Goal: Transaction & Acquisition: Purchase product/service

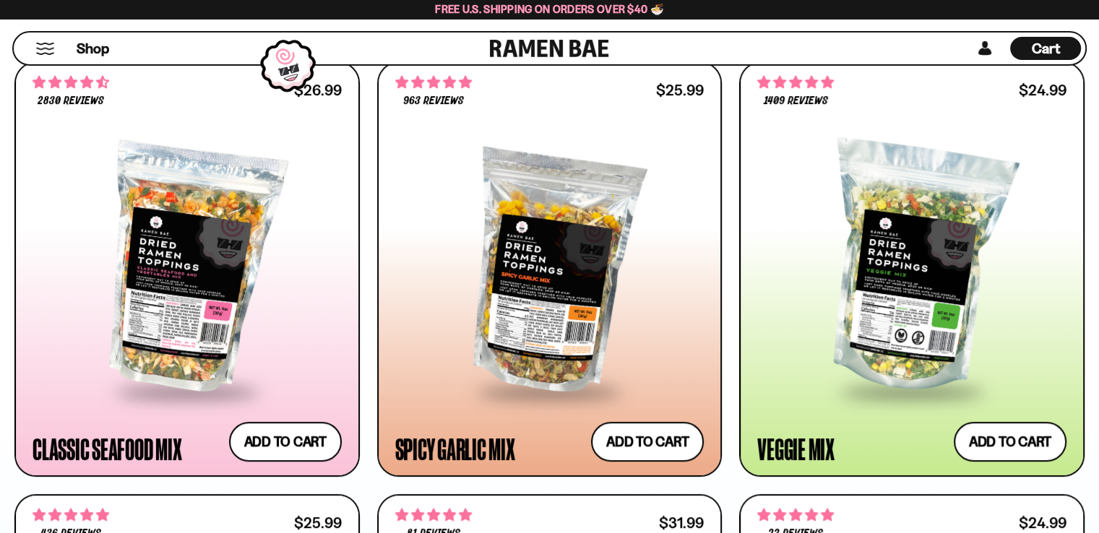
scroll to position [840, 0]
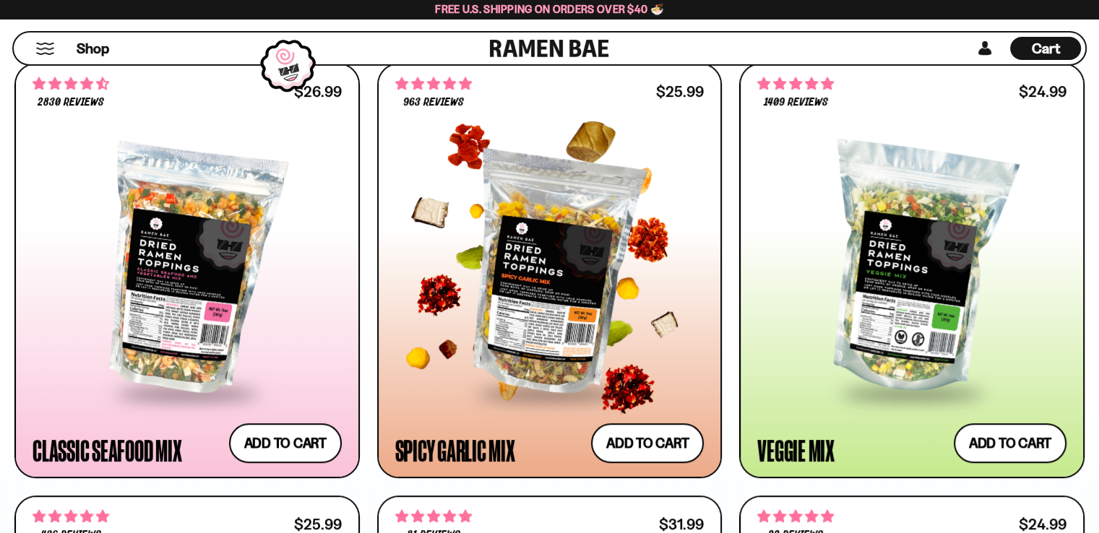
click at [593, 350] on div at bounding box center [549, 269] width 309 height 243
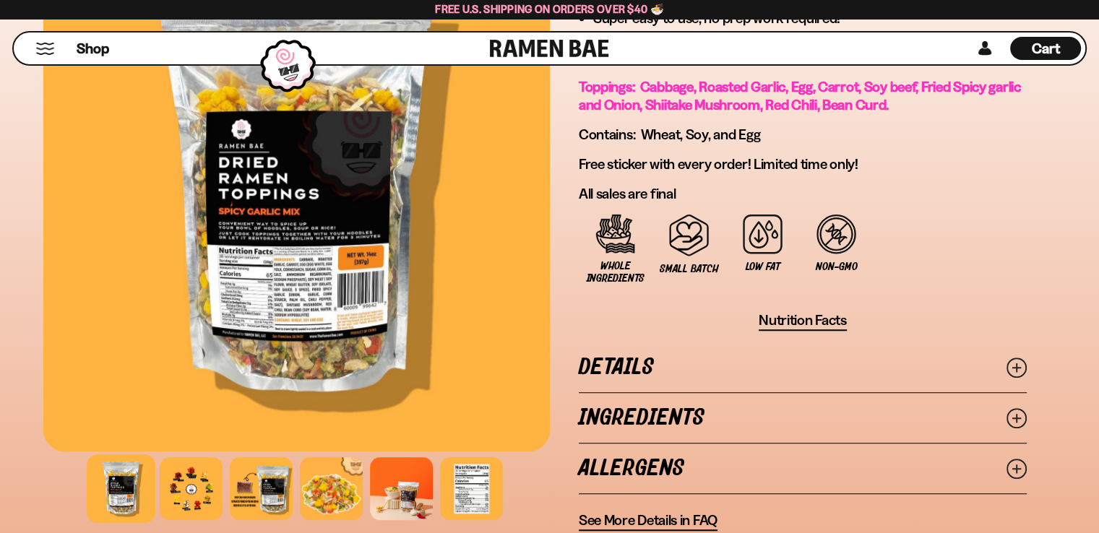
scroll to position [989, 0]
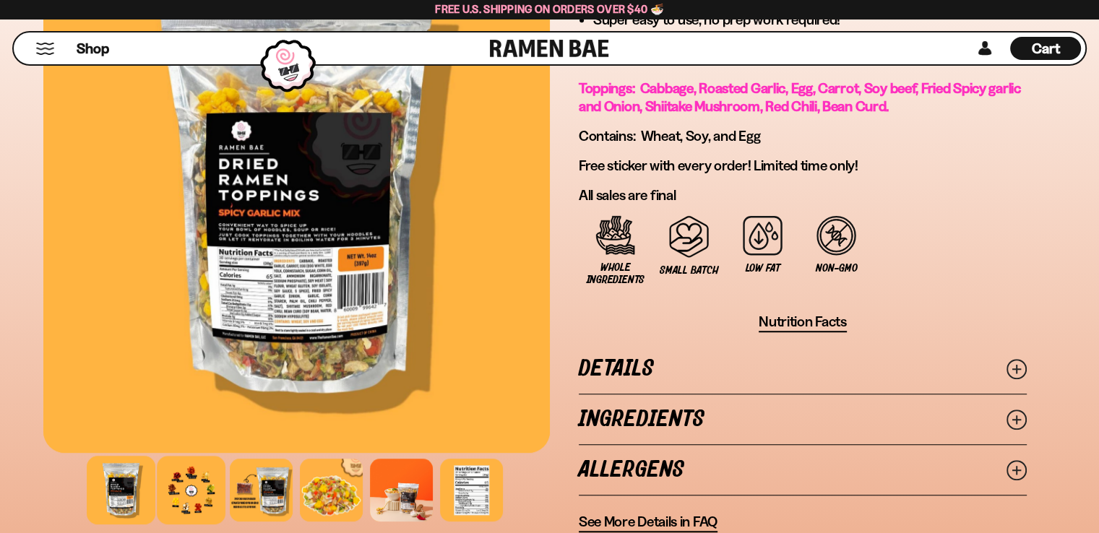
click at [181, 490] on div at bounding box center [191, 490] width 69 height 69
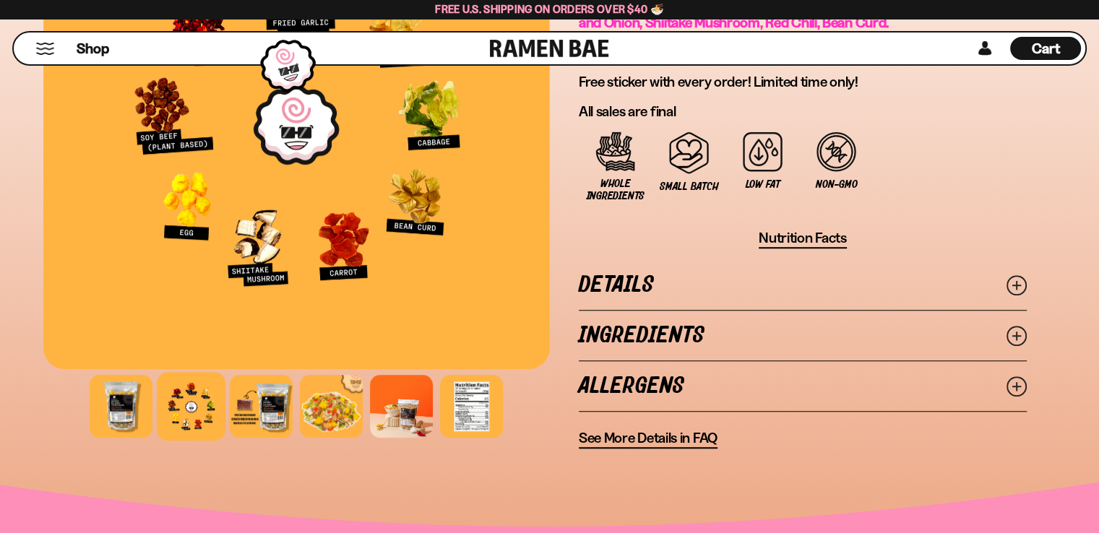
scroll to position [1075, 0]
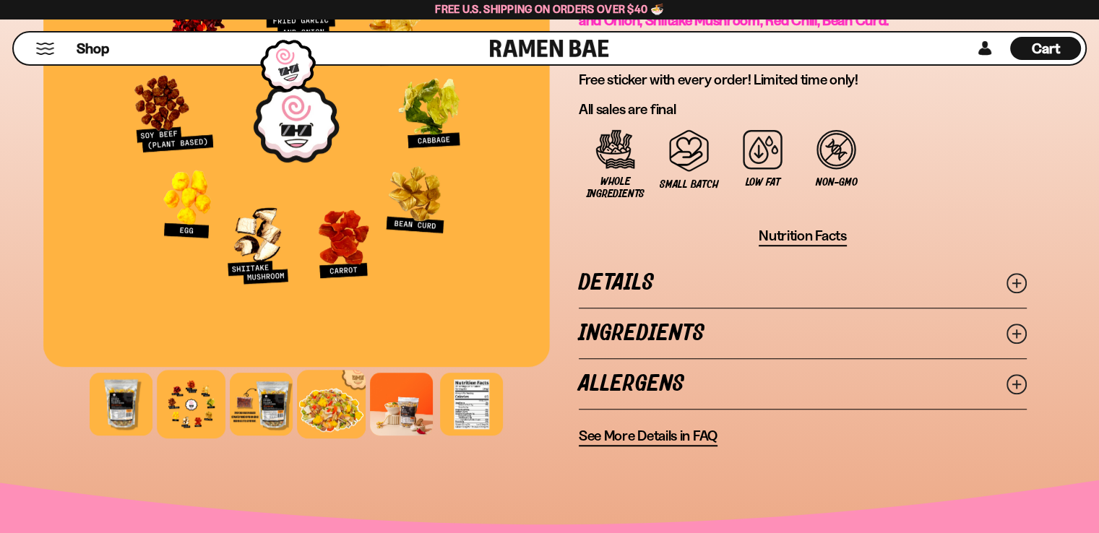
click at [321, 396] on div at bounding box center [331, 404] width 69 height 69
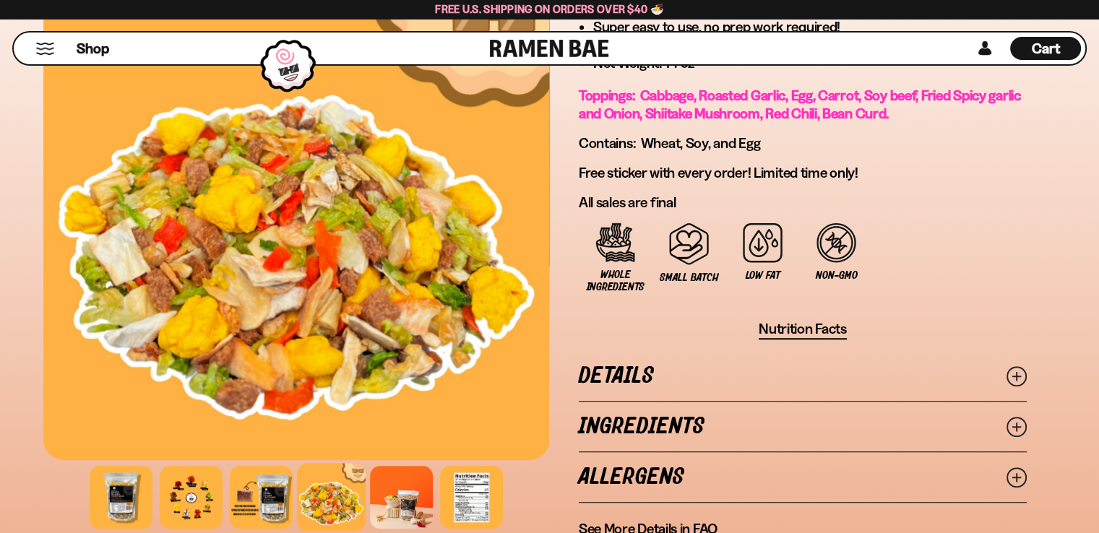
scroll to position [986, 0]
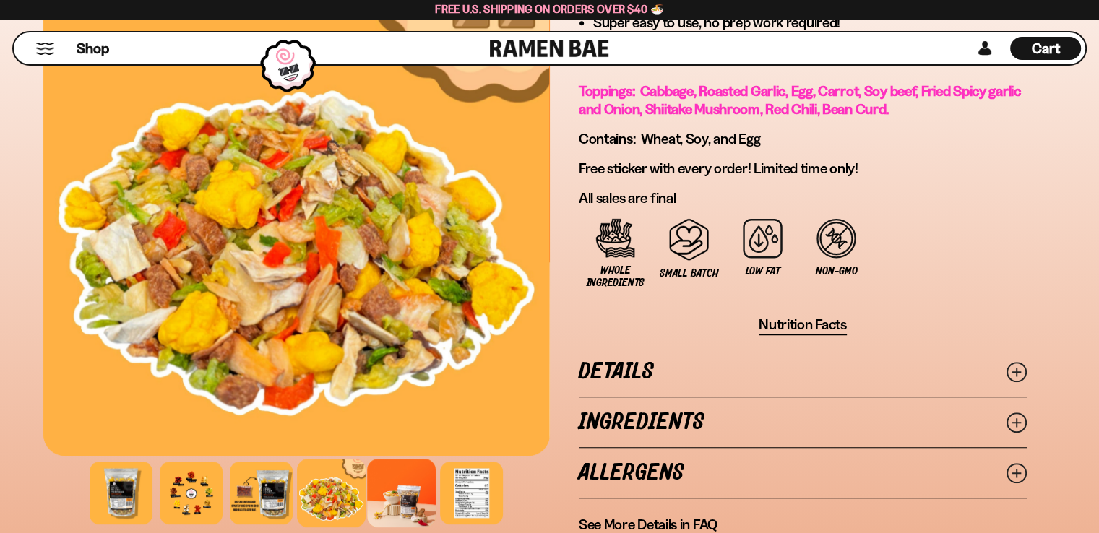
click at [399, 462] on div at bounding box center [401, 493] width 69 height 69
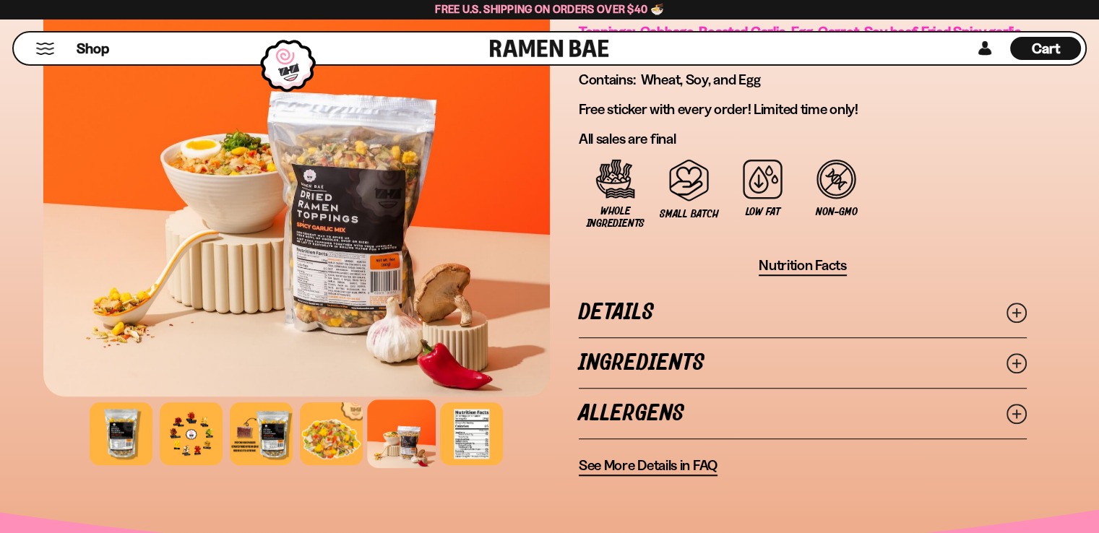
scroll to position [1032, 0]
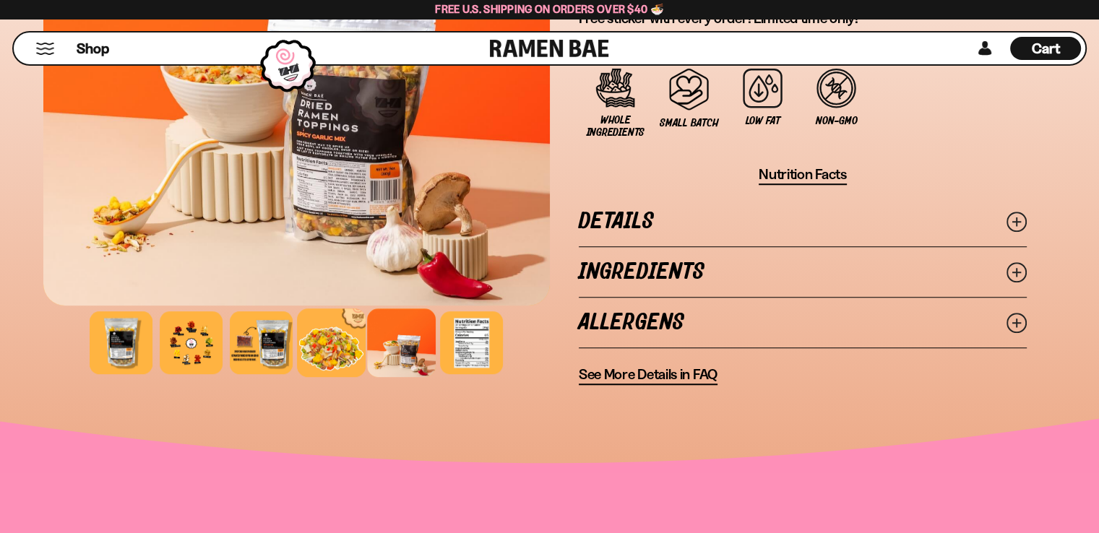
scroll to position [1136, 0]
click at [322, 335] on div at bounding box center [331, 343] width 69 height 69
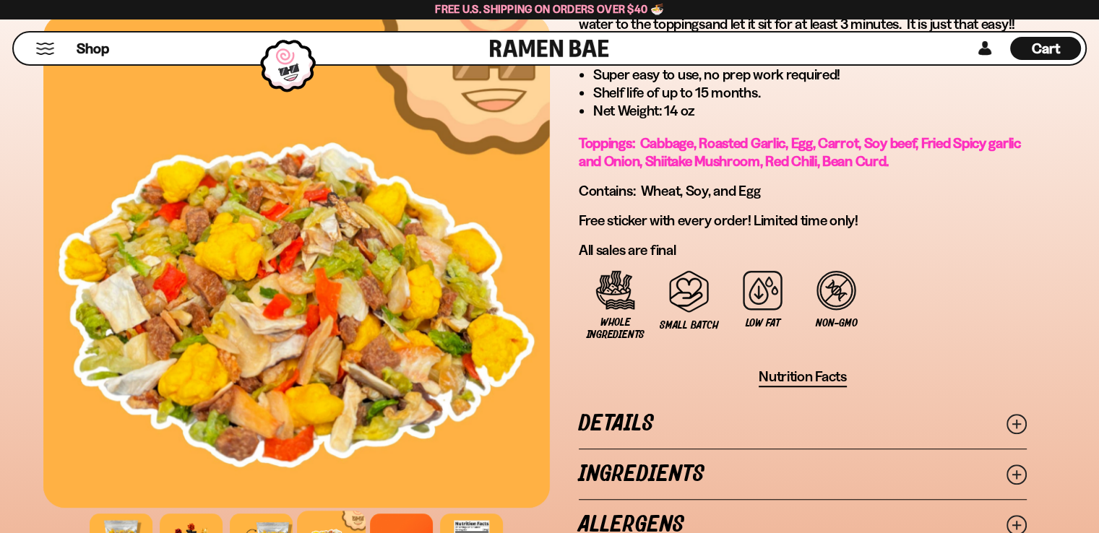
scroll to position [934, 0]
click at [90, 55] on span "Shop" at bounding box center [92, 49] width 35 height 22
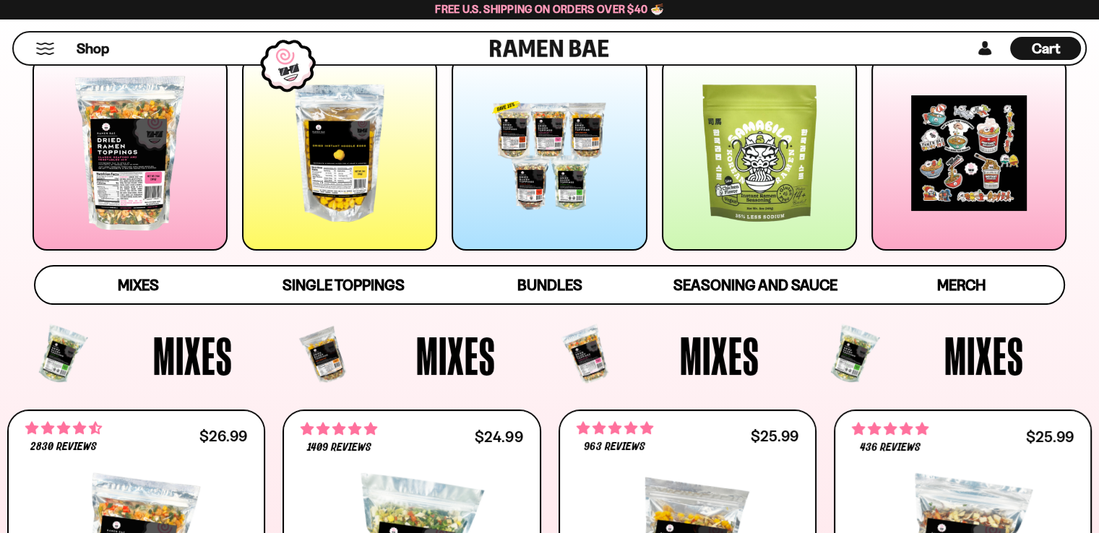
scroll to position [202, 0]
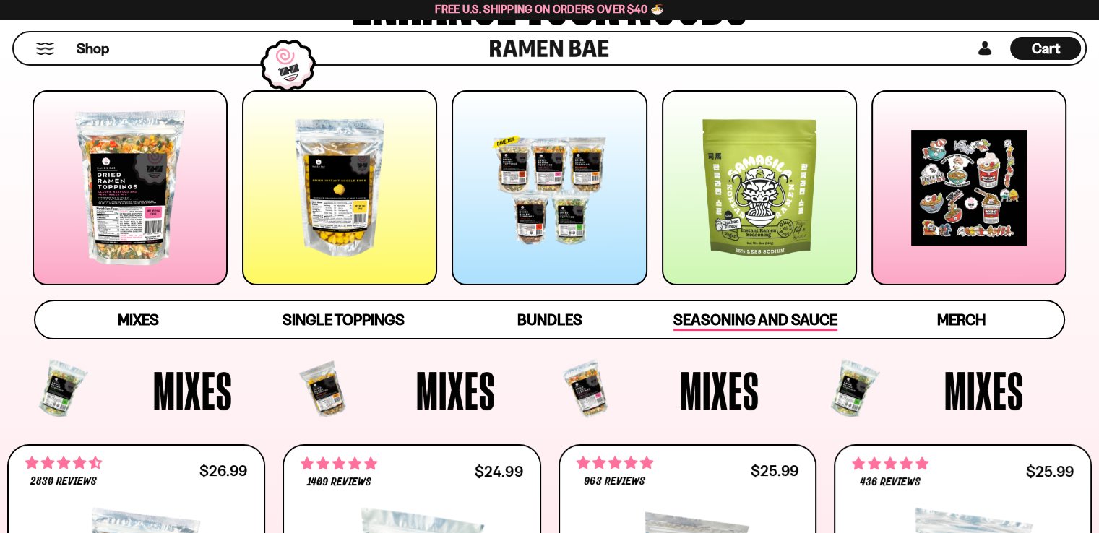
click at [746, 321] on span "Seasoning and Sauce" at bounding box center [756, 321] width 164 height 20
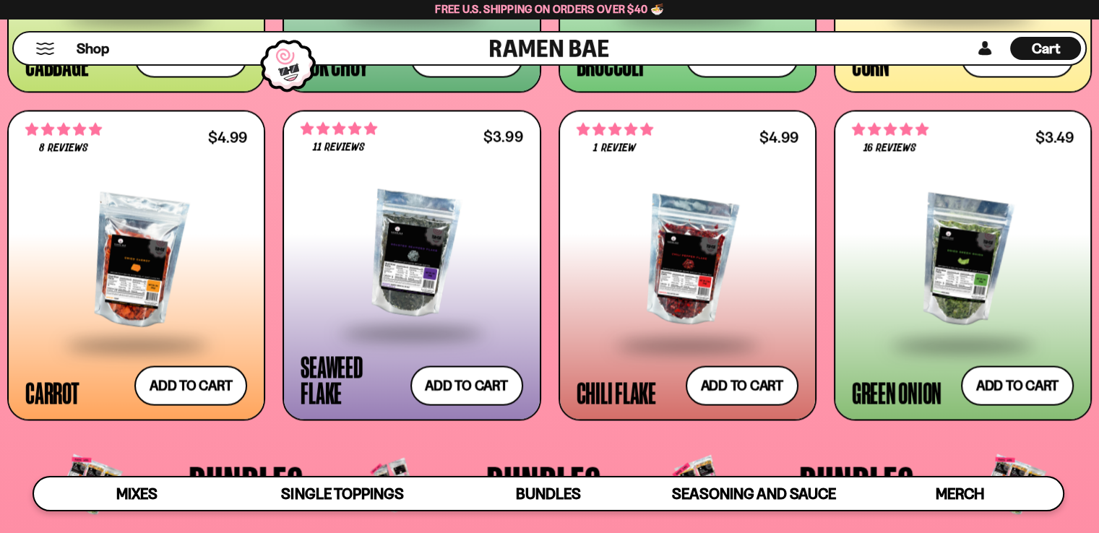
scroll to position [2603, 0]
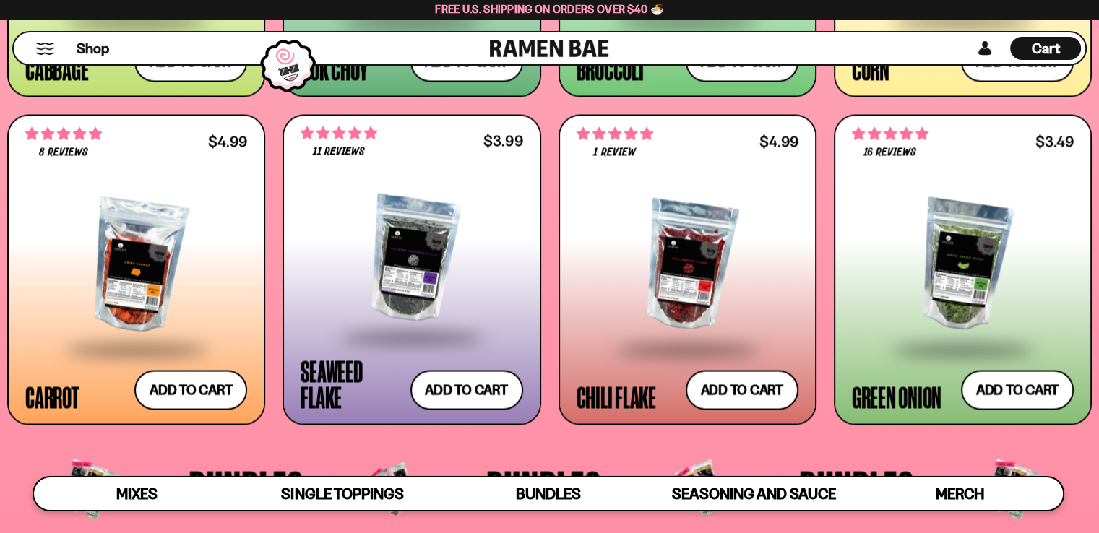
click at [734, 313] on div at bounding box center [688, 266] width 222 height 164
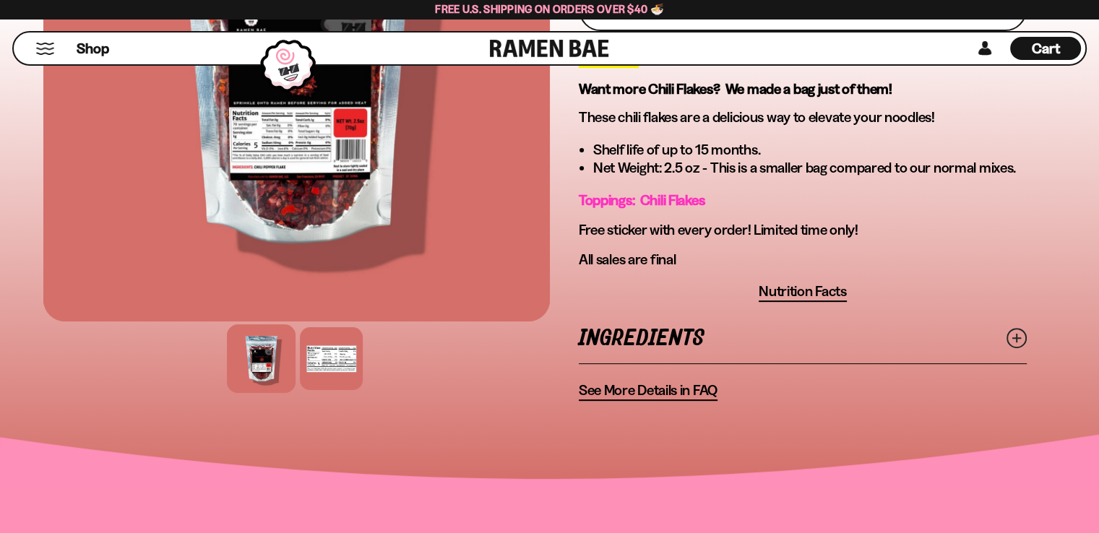
scroll to position [509, 0]
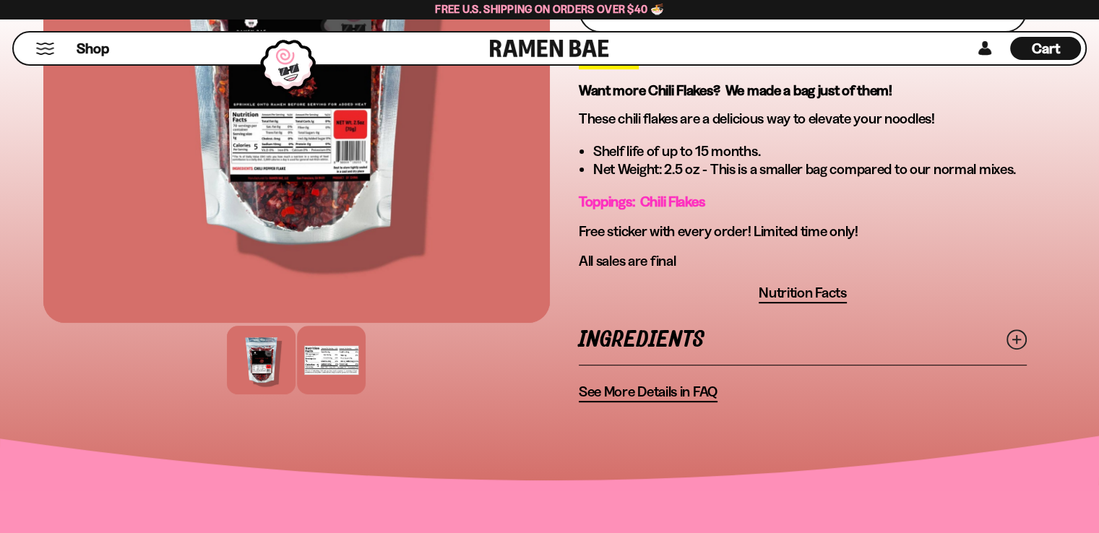
click at [337, 376] on div at bounding box center [331, 360] width 69 height 69
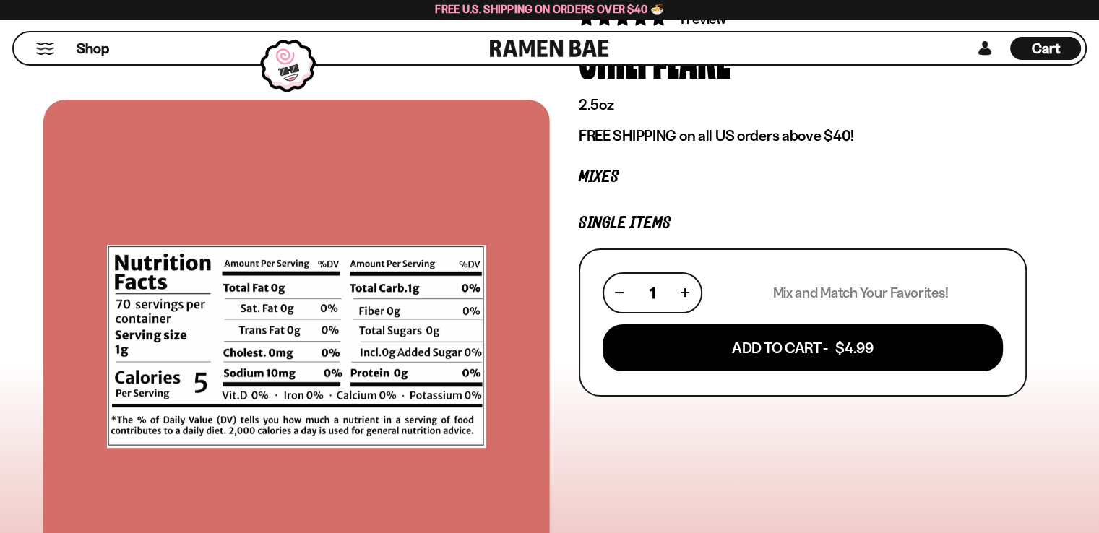
scroll to position [121, 0]
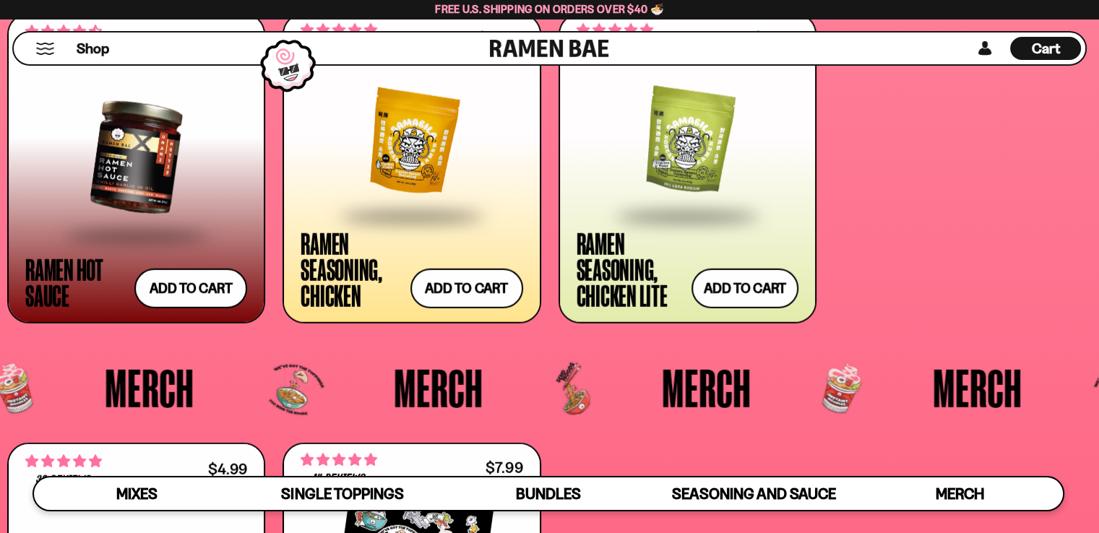
scroll to position [3557, 0]
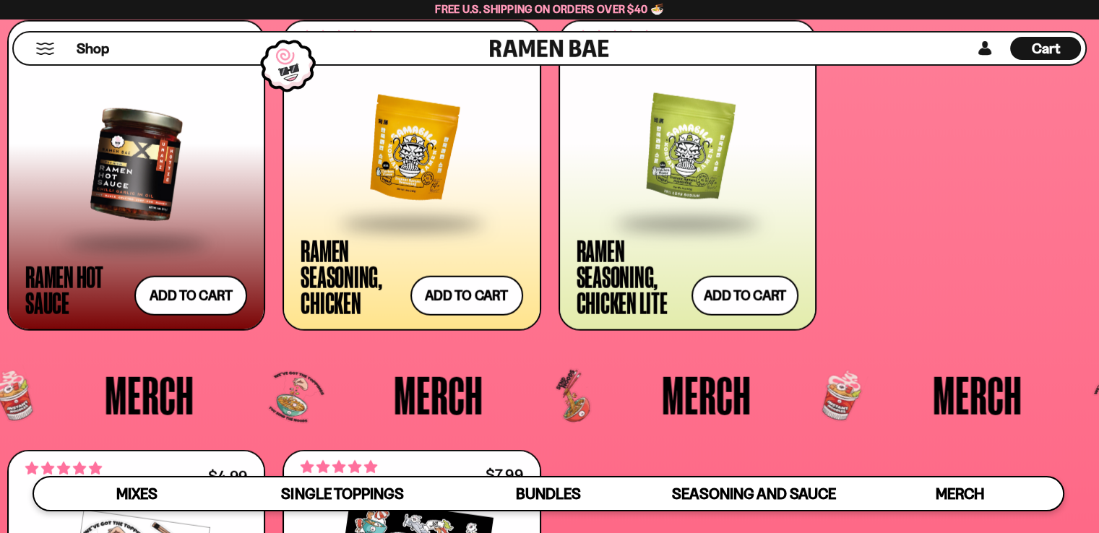
click at [620, 279] on div "Ramen Seasoning, Chicken Lite" at bounding box center [631, 277] width 108 height 78
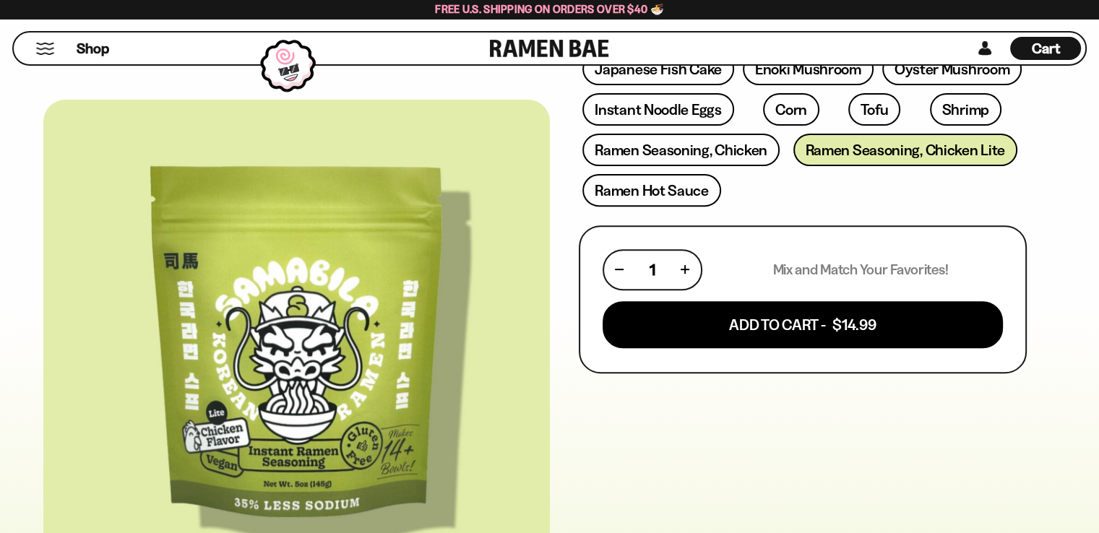
scroll to position [491, 0]
click at [527, 429] on div at bounding box center [296, 347] width 507 height 494
